Goal: Task Accomplishment & Management: Complete application form

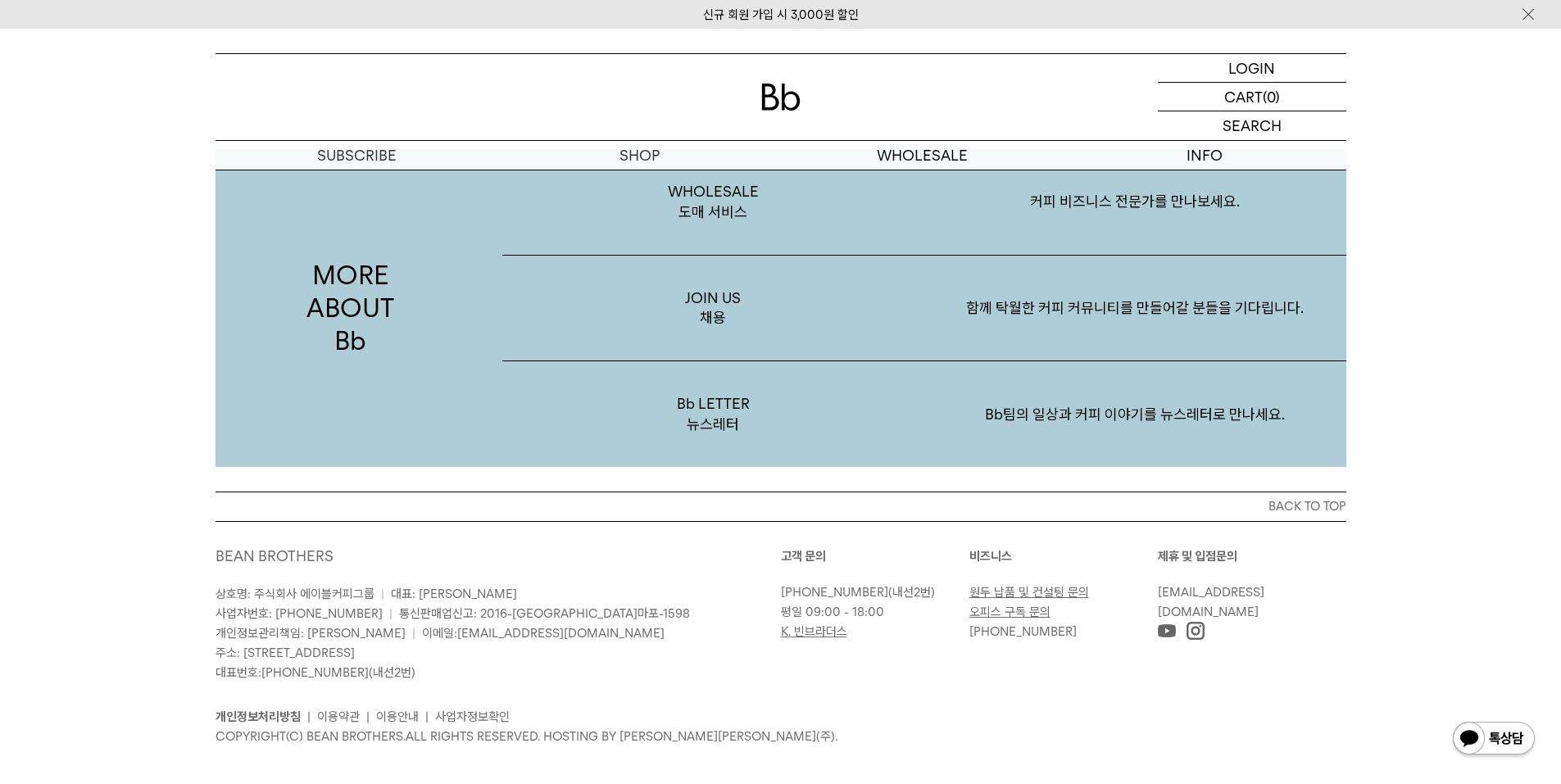
scroll to position [2929, 0]
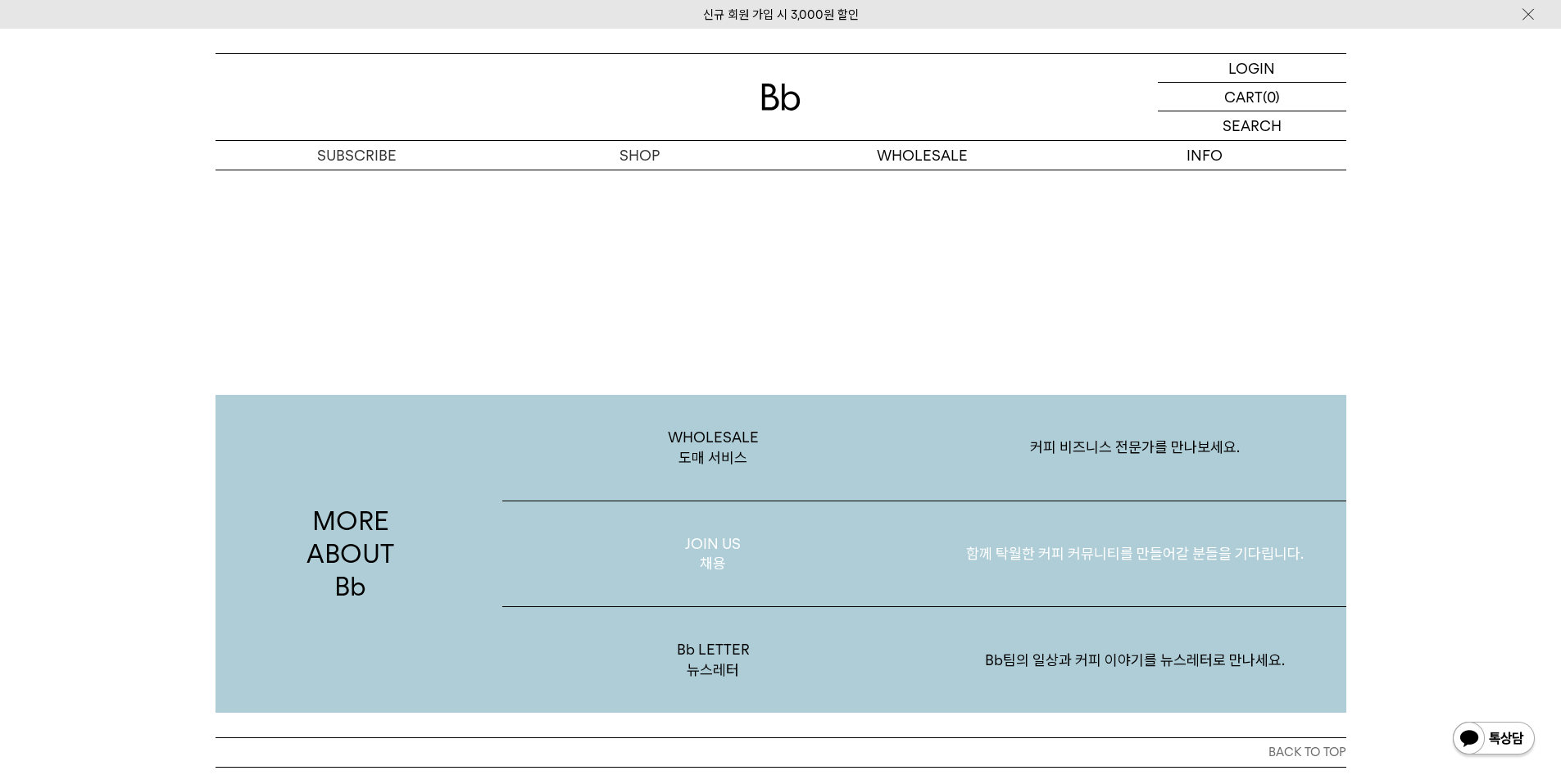
click at [1050, 534] on p "함께 탁월한 커피 커뮤니티를 만들어갈 분들을 기다립니다." at bounding box center [1135, 553] width 422 height 85
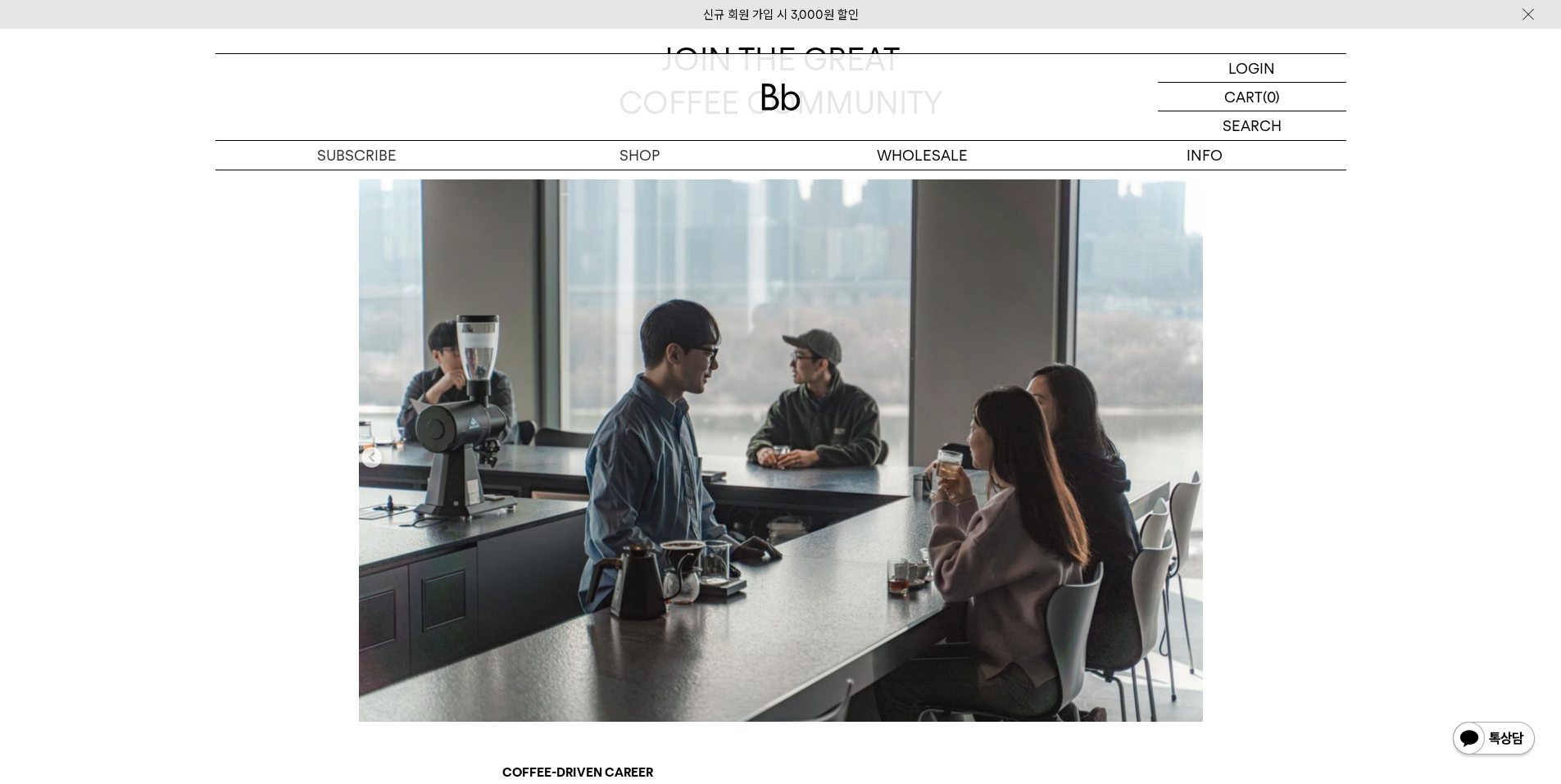
scroll to position [573, 0]
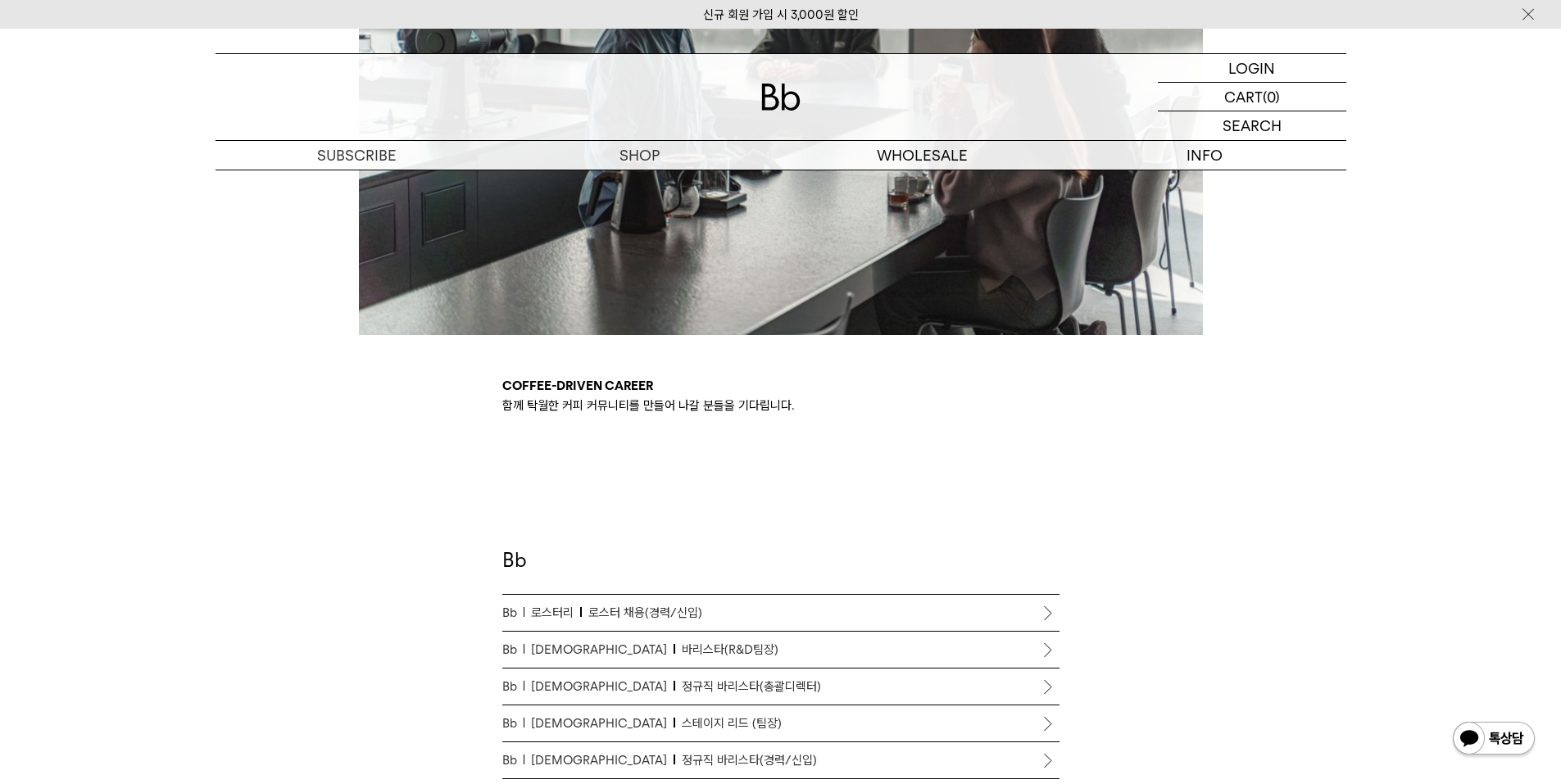
click at [710, 609] on p "Bb 로스터리 로스터 채용(경력/신입)" at bounding box center [780, 612] width 557 height 19
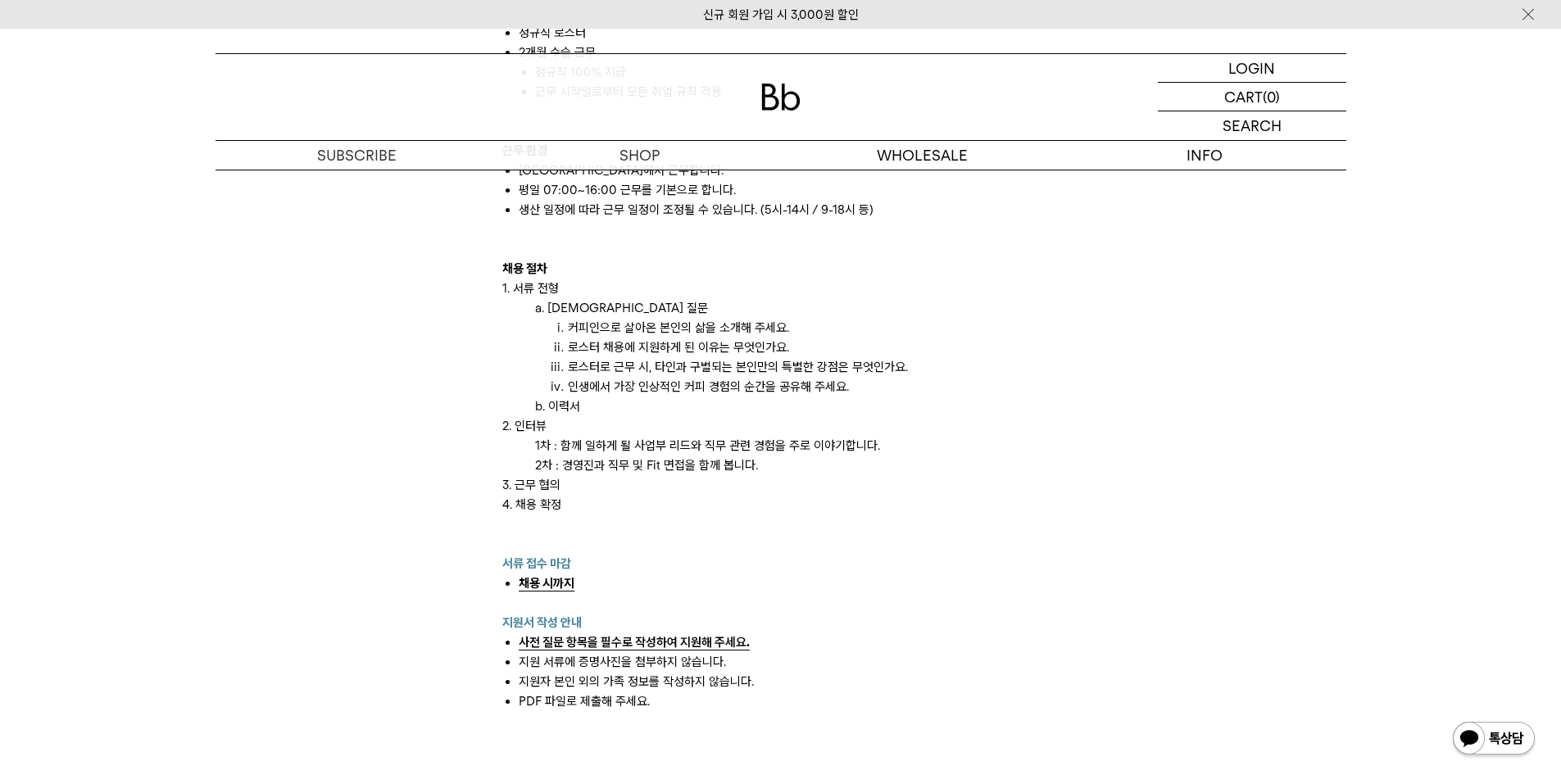
scroll to position [1966, 0]
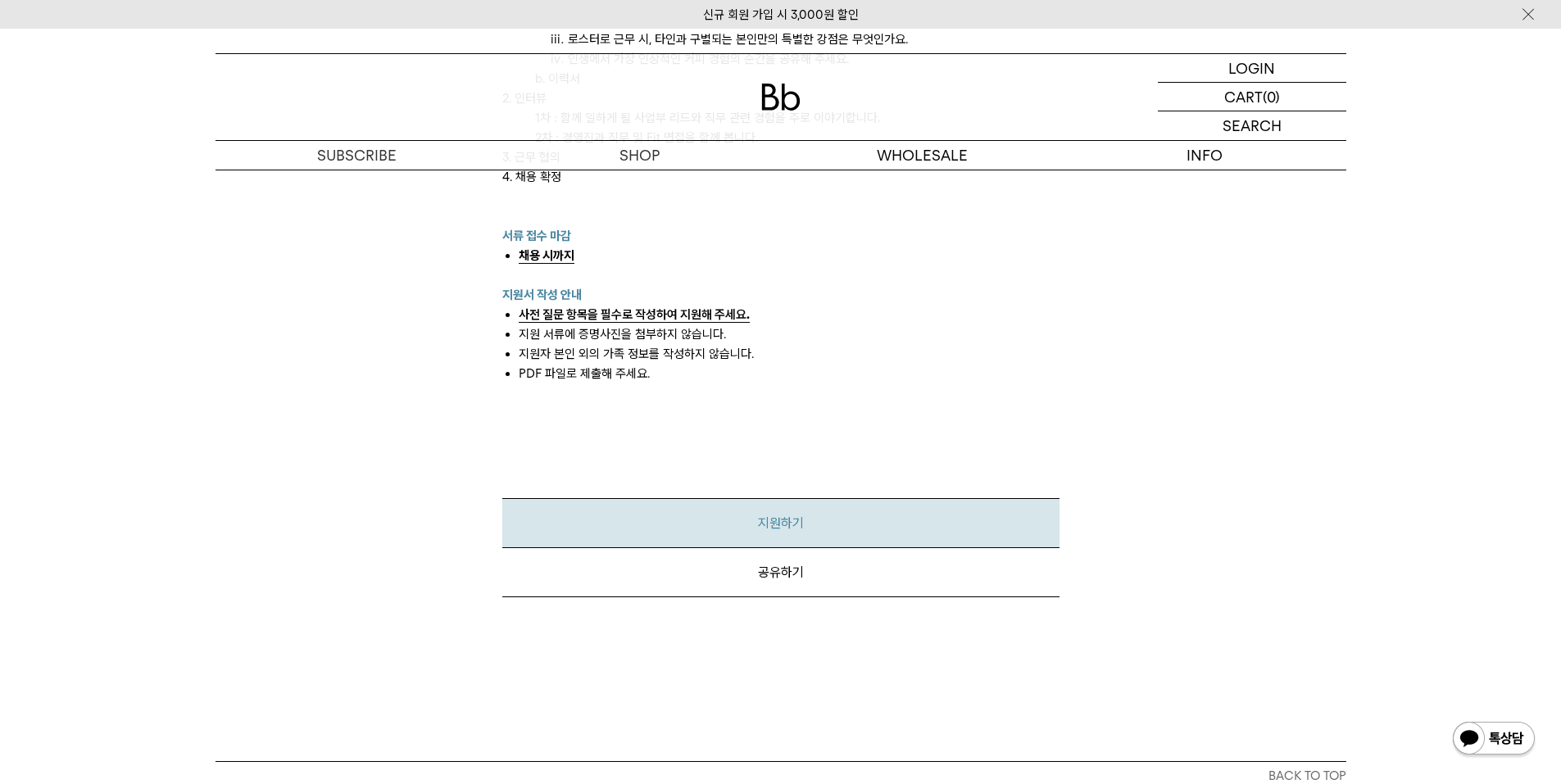
click at [803, 521] on link "지원하기" at bounding box center [780, 522] width 557 height 50
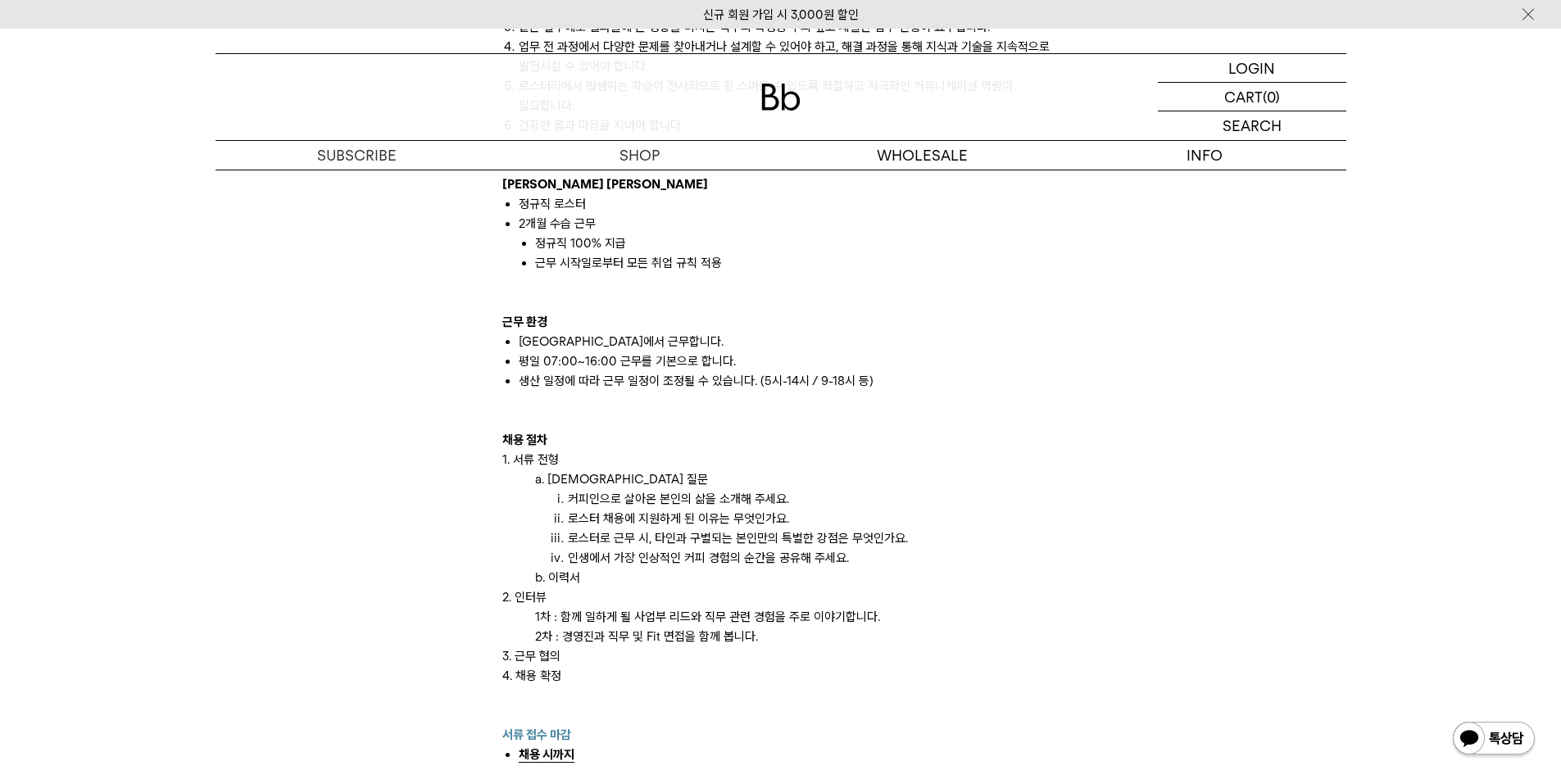
scroll to position [1474, 0]
